Goal: Task Accomplishment & Management: Manage account settings

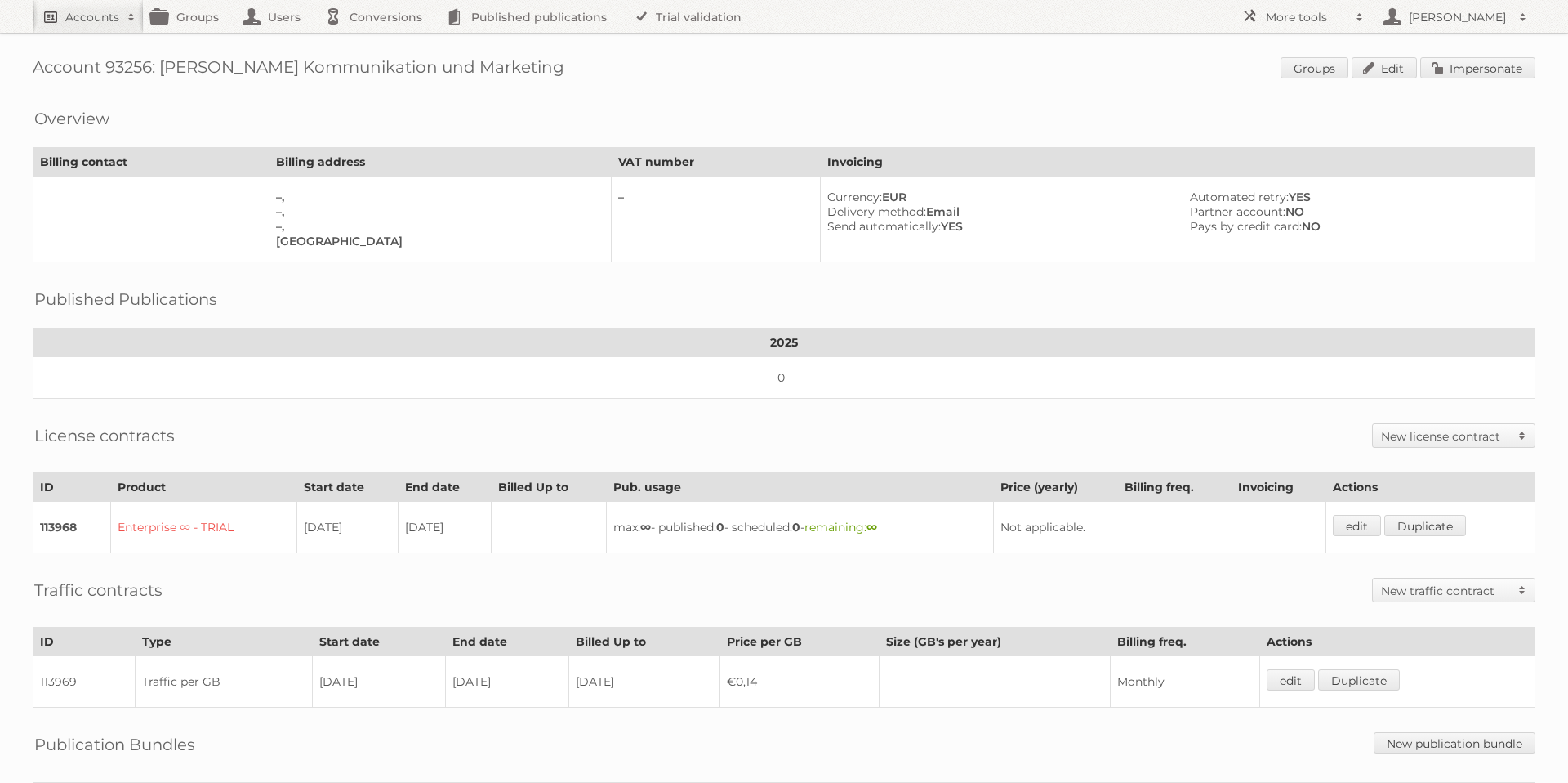
click at [97, 21] on h2 "Accounts" at bounding box center [92, 17] width 54 height 16
click at [110, 55] on input"] "text" at bounding box center [222, 54] width 359 height 24
type input"] "p"
type input"] "bauformat"
click at [376, 42] on input "Search" at bounding box center [388, 54] width 24 height 24
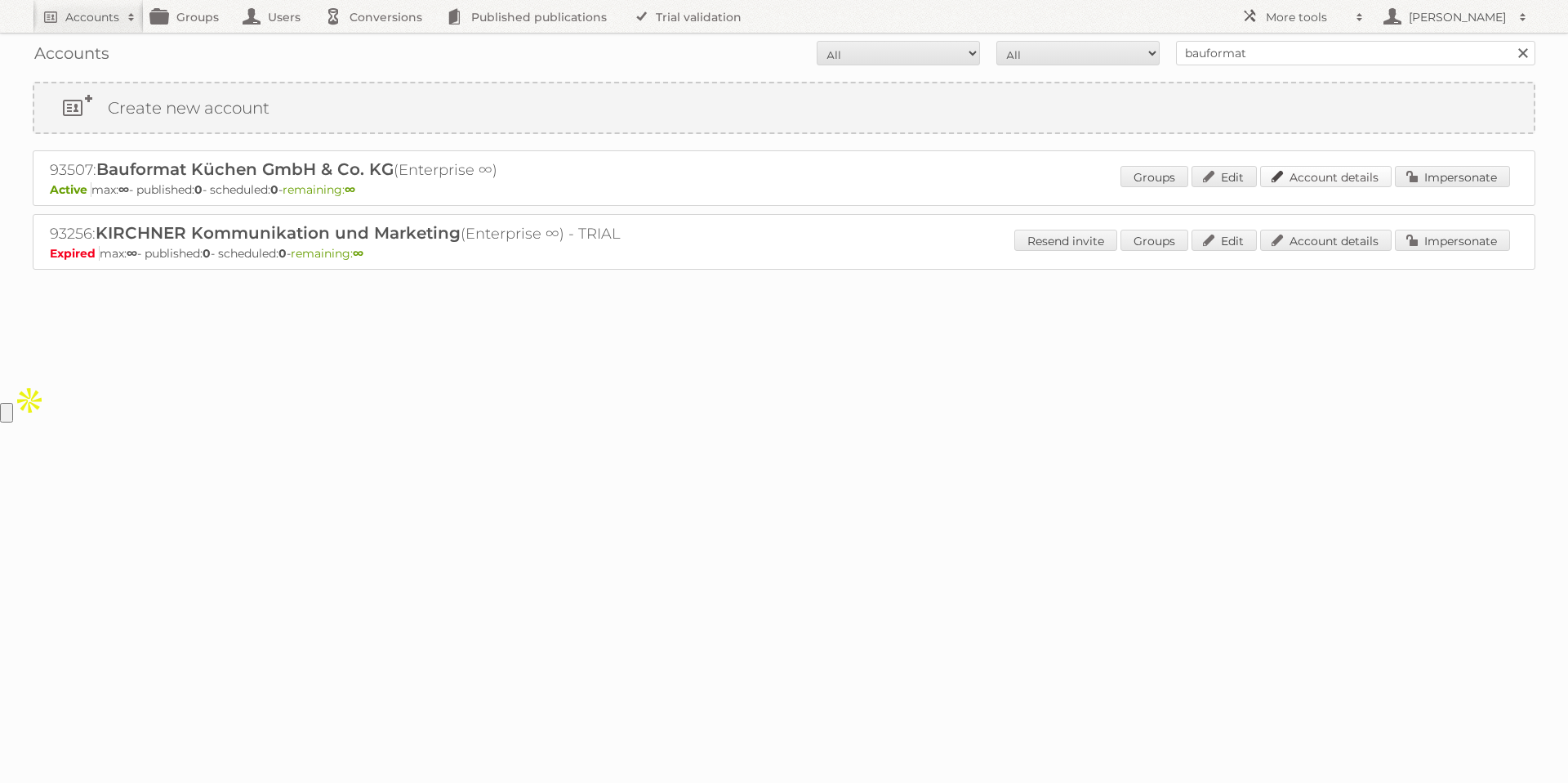
click at [1287, 177] on link "Account details" at bounding box center [1326, 176] width 132 height 21
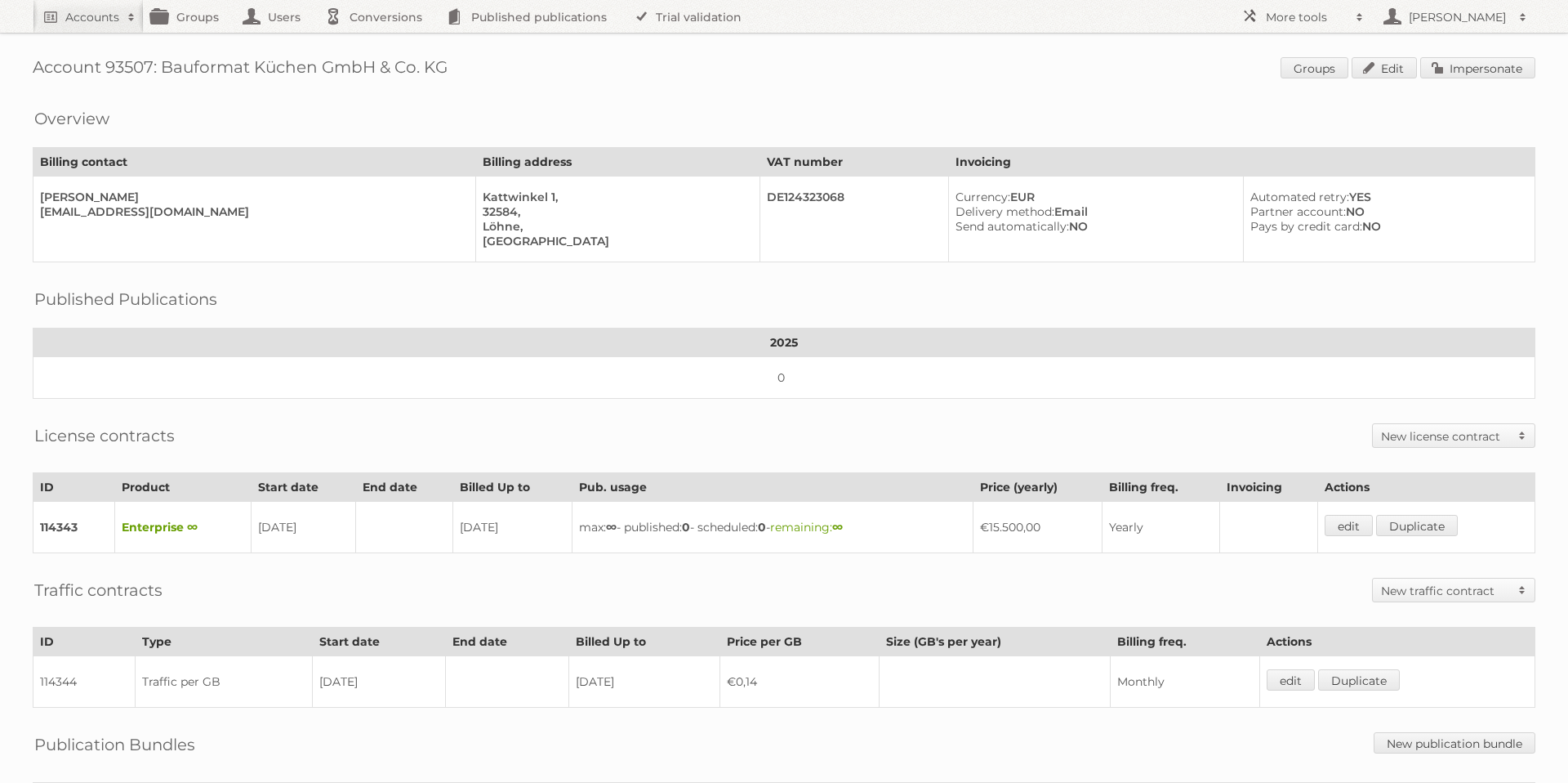
scroll to position [175, 0]
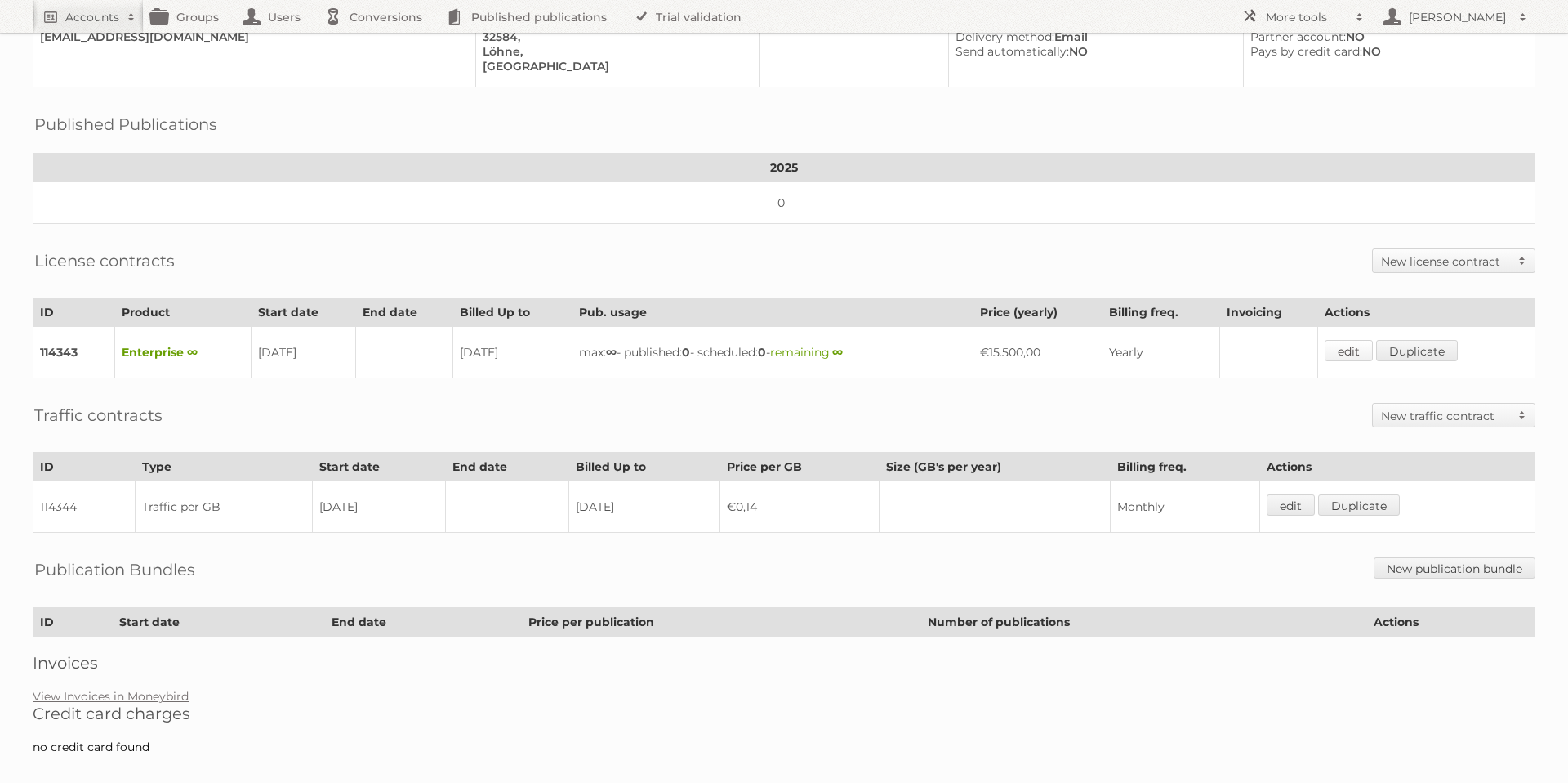
click at [1352, 347] on link "edit" at bounding box center [1349, 350] width 48 height 21
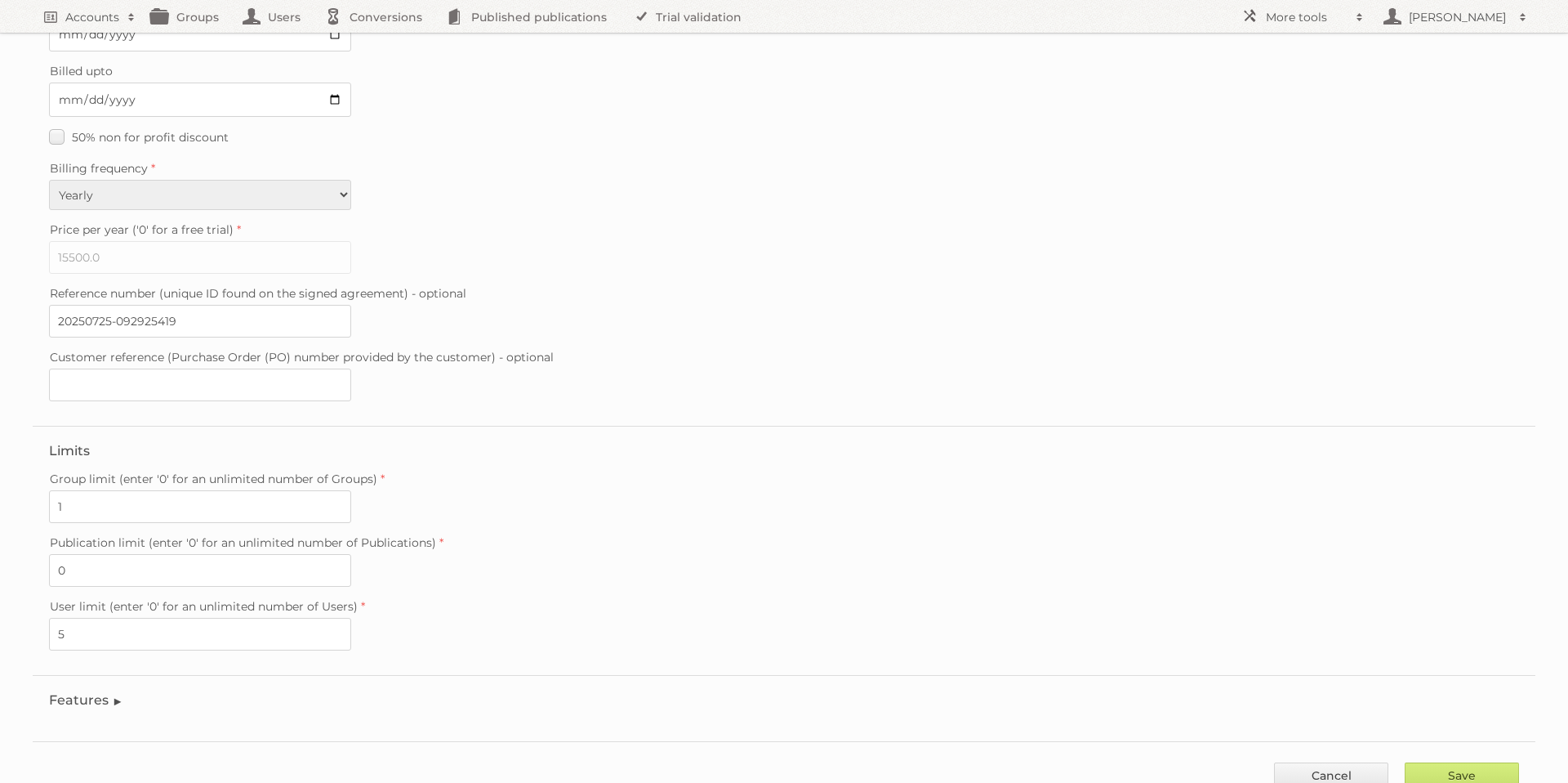
scroll to position [277, 0]
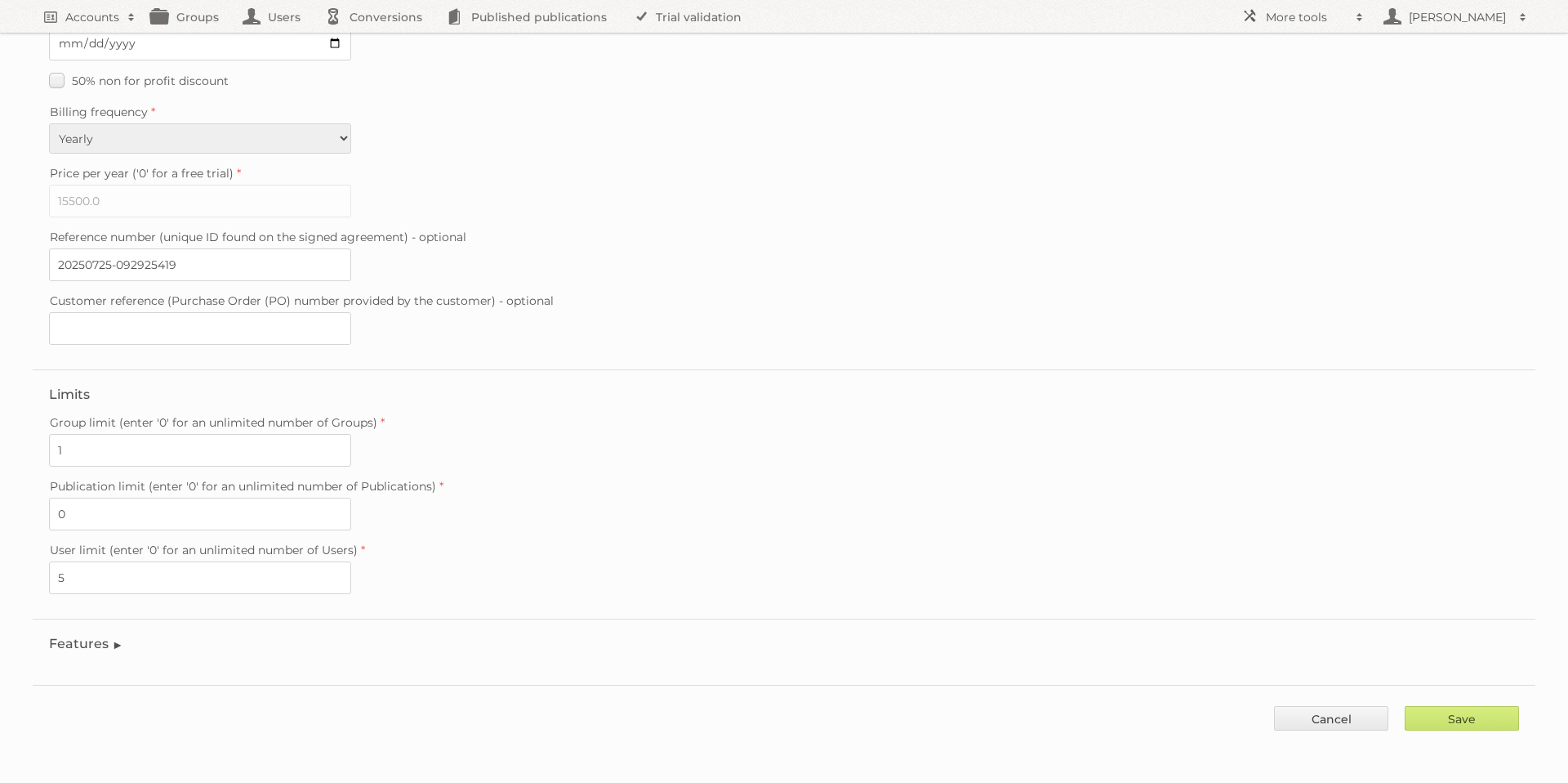
click at [113, 638] on legend "Features" at bounding box center [86, 644] width 75 height 15
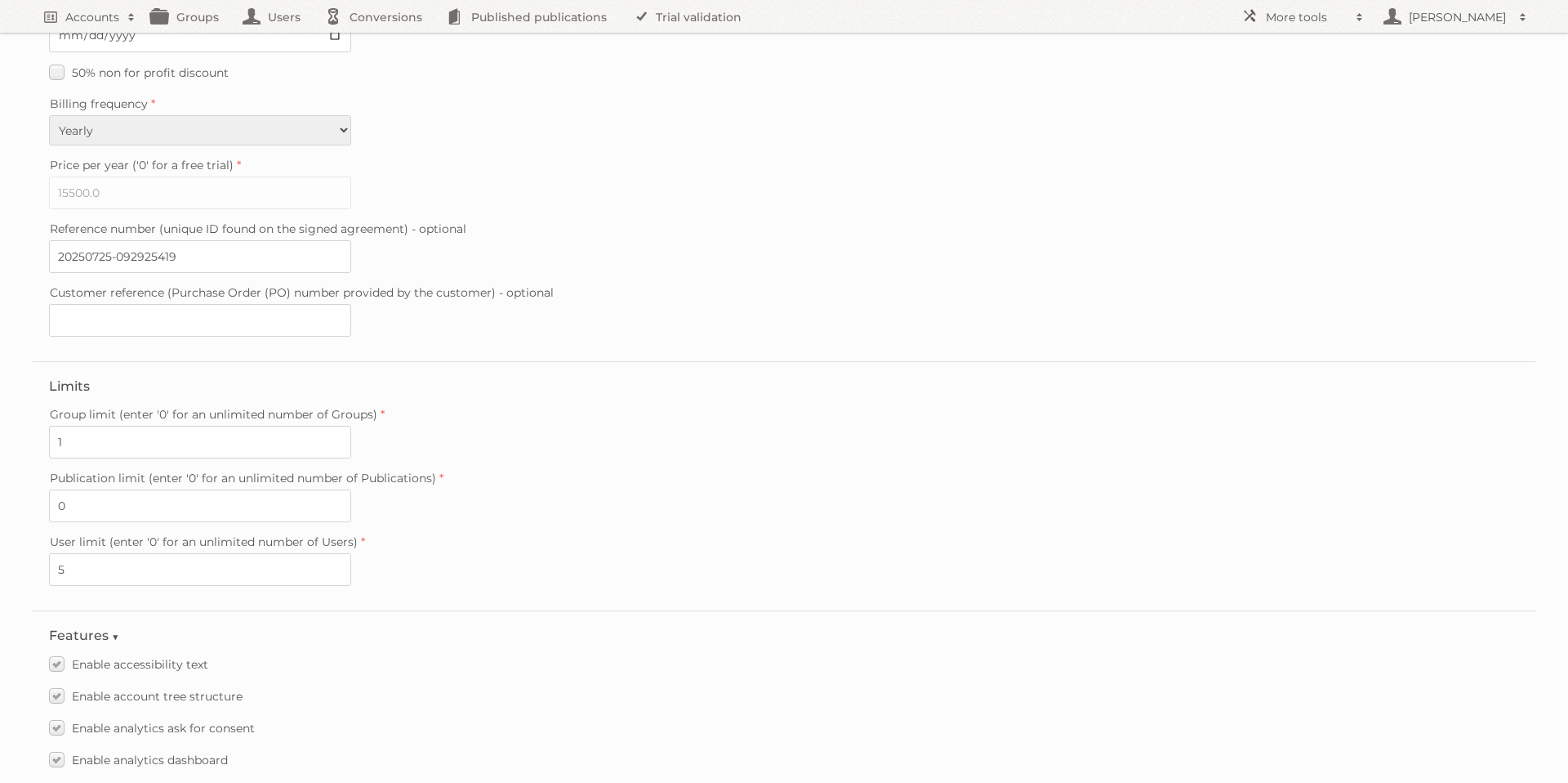
scroll to position [276, 0]
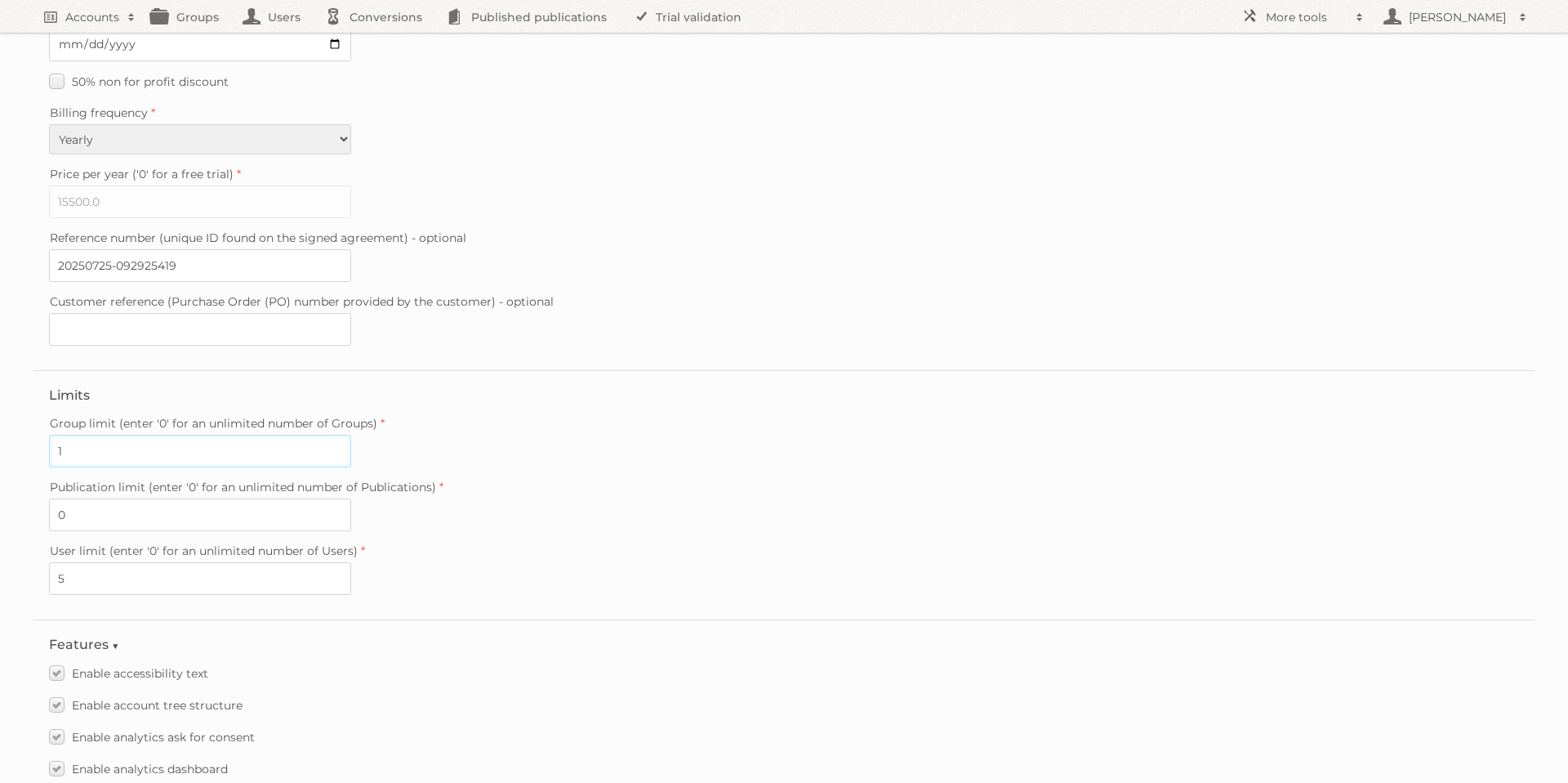
click at [165, 450] on input "1" at bounding box center [200, 450] width 302 height 33
type input "0"
click at [547, 489] on label "Publication limit (enter '0' for an unlimited number of Publications)" at bounding box center [784, 486] width 1471 height 23
click at [351, 498] on input "0" at bounding box center [200, 514] width 302 height 33
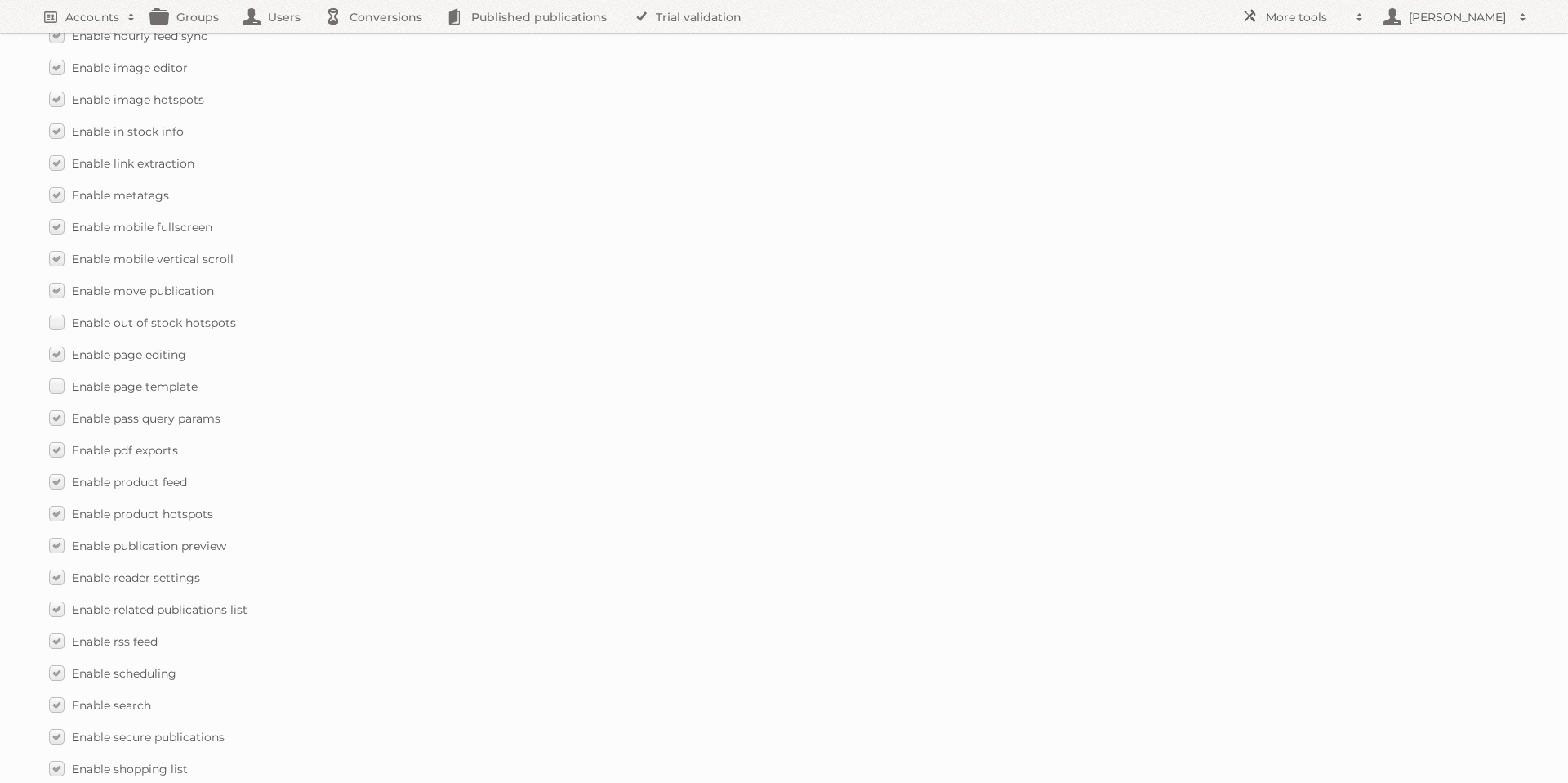
scroll to position [2220, 0]
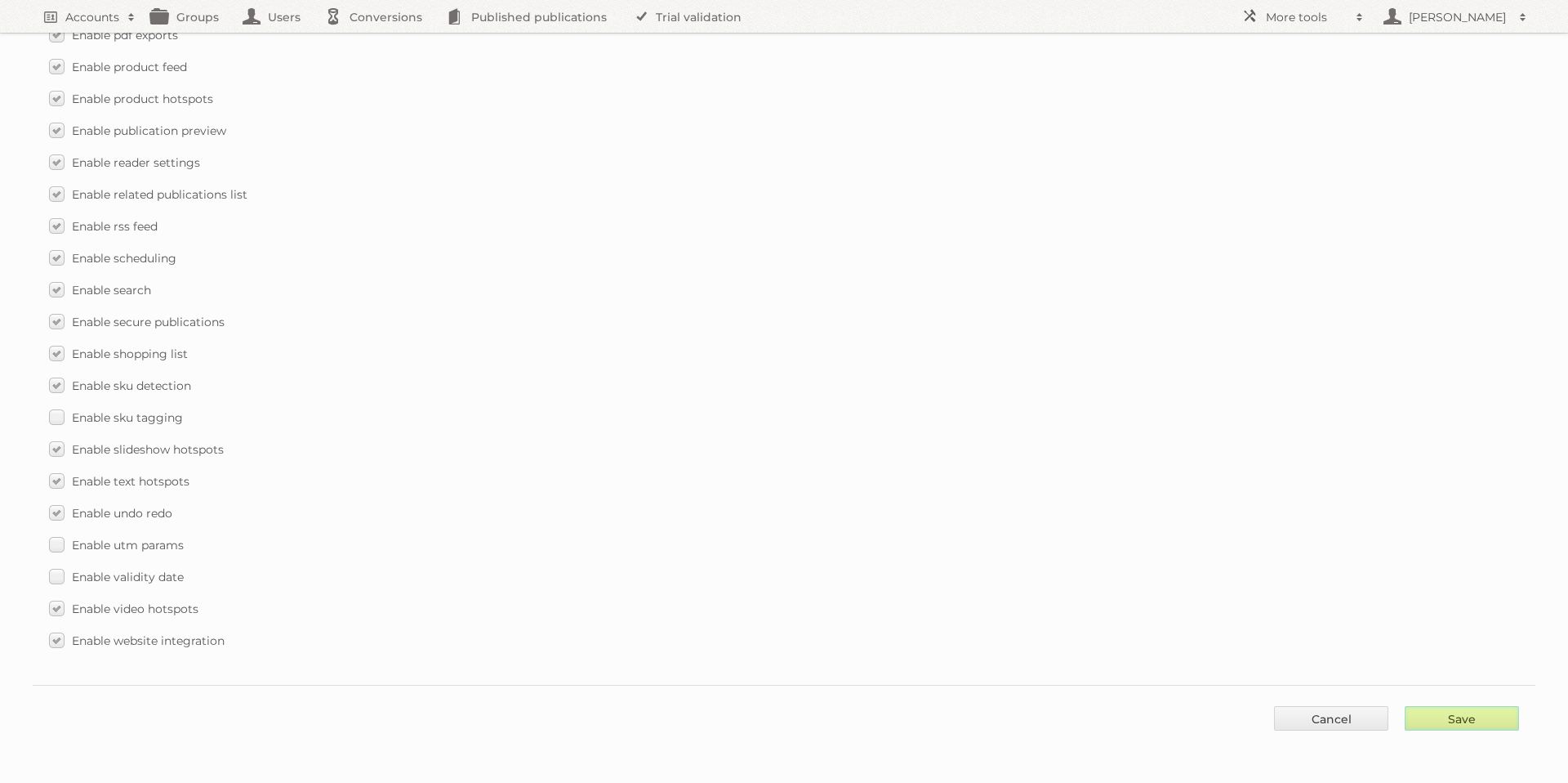
click at [1462, 723] on input "Save" at bounding box center [1462, 717] width 114 height 24
type input "..."
